Goal: Navigation & Orientation: Understand site structure

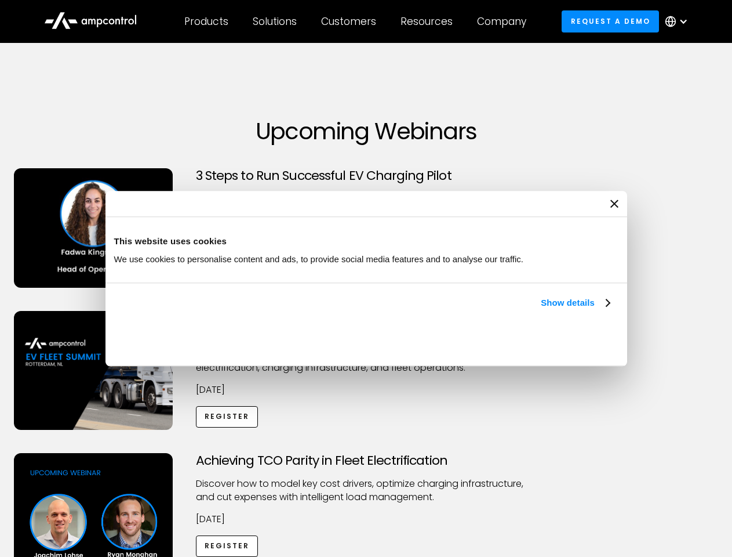
click at [541, 310] on link "Show details" at bounding box center [575, 303] width 68 height 14
click at [0, 0] on div "Necessary cookies help make a website usable by enabling basic functions like p…" at bounding box center [0, 0] width 0 height 0
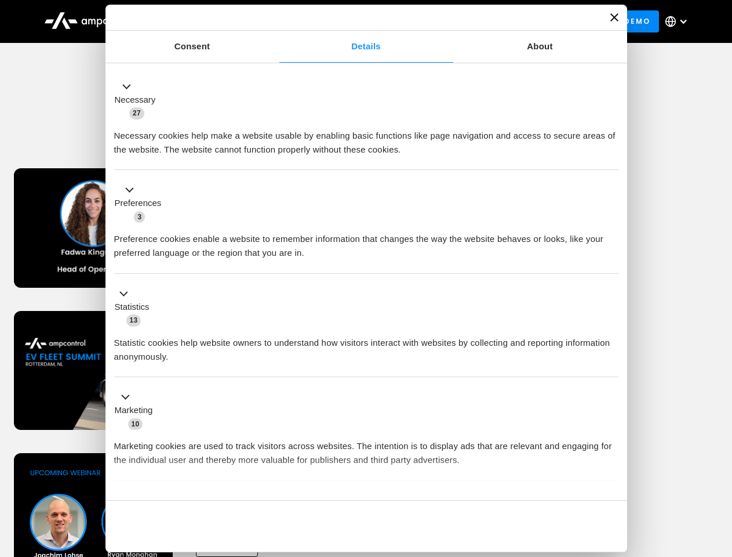
click at [357, 21] on div "Customers" at bounding box center [348, 21] width 55 height 13
click at [206, 21] on div "Products" at bounding box center [206, 21] width 44 height 13
click at [275, 21] on div "Solutions" at bounding box center [275, 21] width 44 height 13
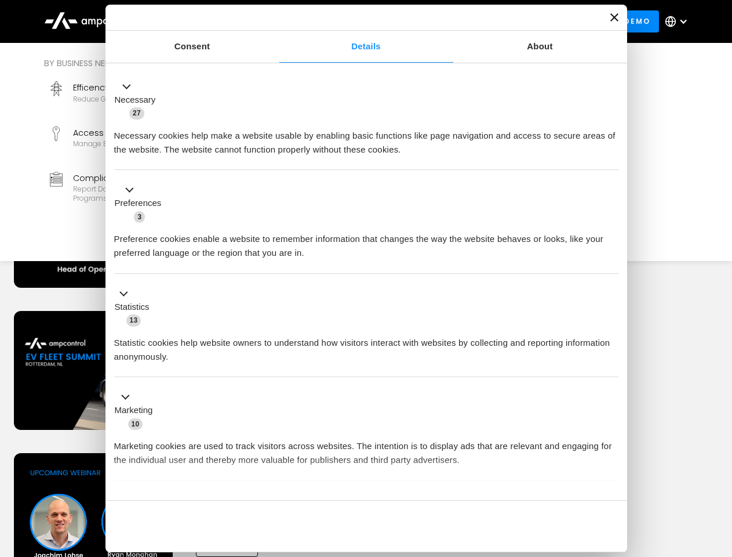
click at [351, 21] on div "Customers" at bounding box center [348, 21] width 55 height 13
click at [429, 21] on div "Resources" at bounding box center [427, 21] width 52 height 13
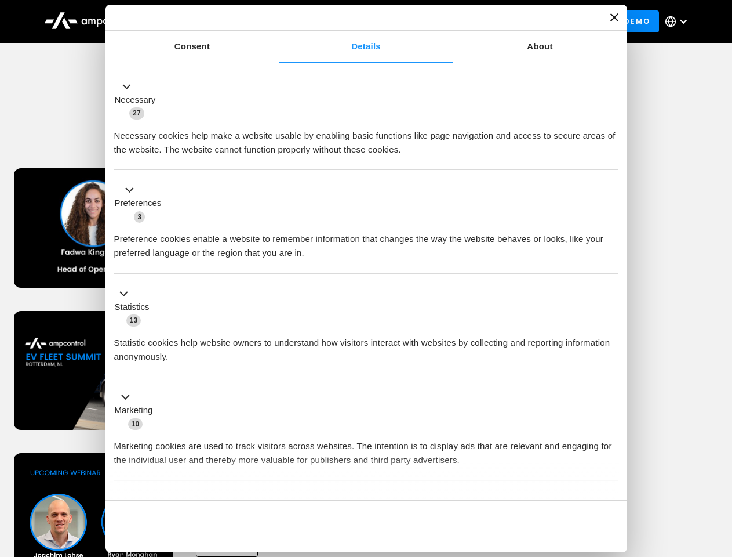
click at [506, 21] on div "Company" at bounding box center [501, 21] width 49 height 13
click at [680, 21] on div at bounding box center [683, 21] width 9 height 9
